Goal: Transaction & Acquisition: Purchase product/service

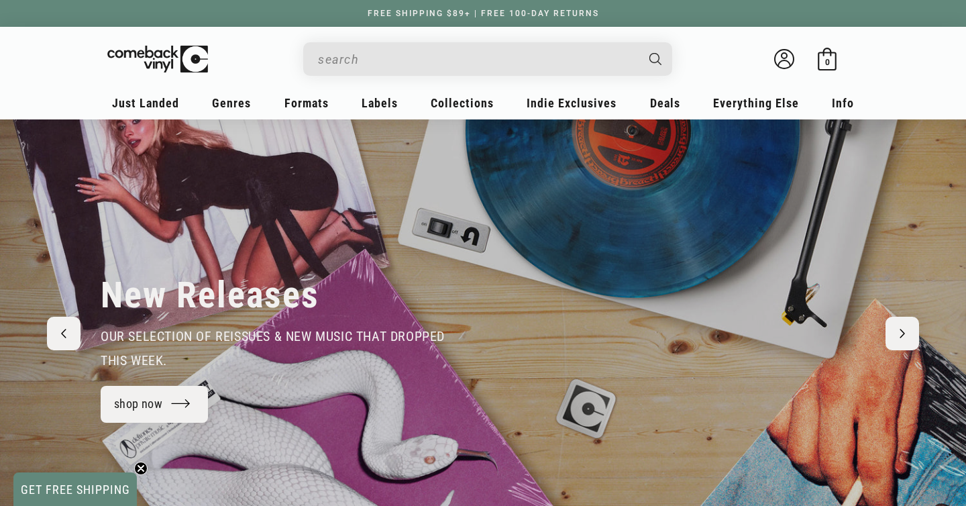
click at [505, 57] on input "When autocomplete results are available use up and down arrows to review and en…" at bounding box center [477, 60] width 318 height 28
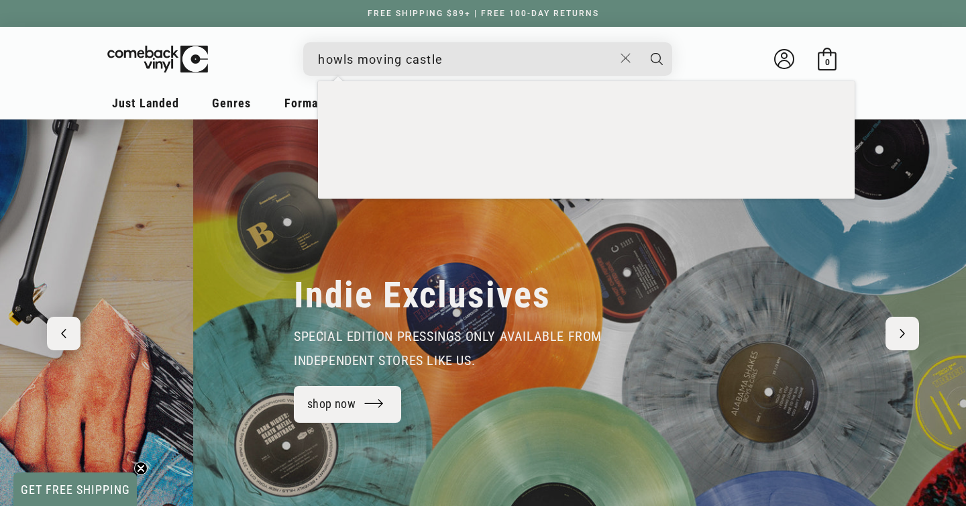
scroll to position [0, 966]
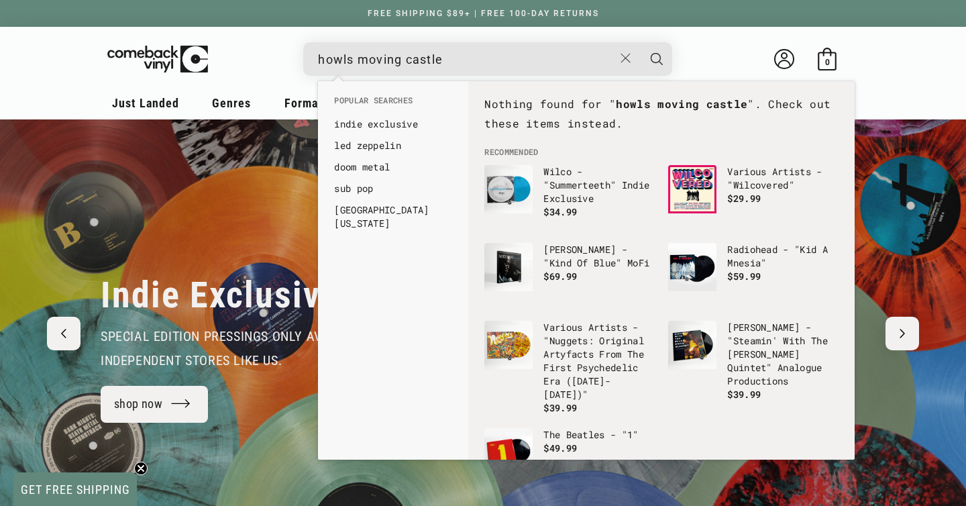
type input "howls moving castle"
click at [640, 42] on button "Search" at bounding box center [657, 59] width 34 height 34
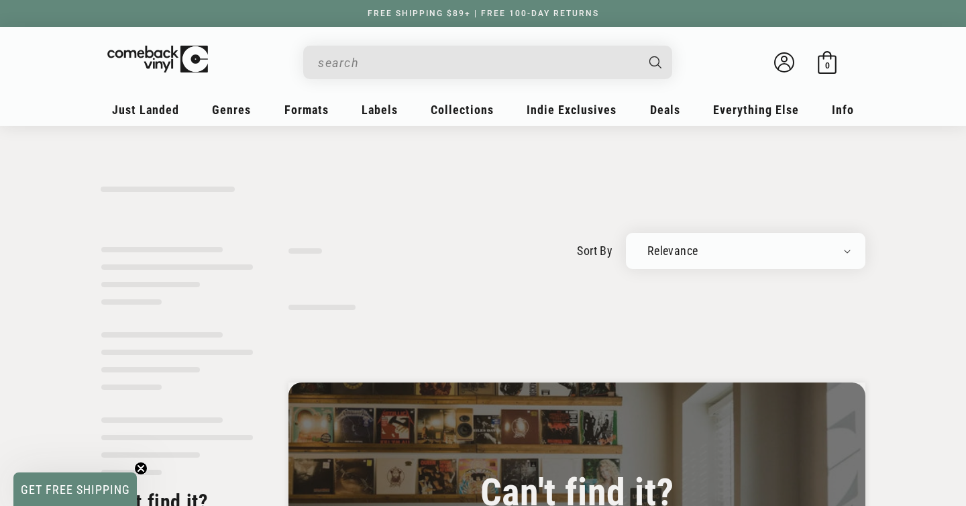
type input "howls moving castle"
